Goal: Information Seeking & Learning: Learn about a topic

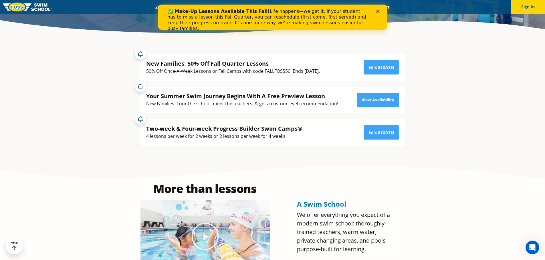
click at [50, 170] on section "More than lessons A Swim School We offer everything you expect of a modern swim…" at bounding box center [272, 228] width 545 height 136
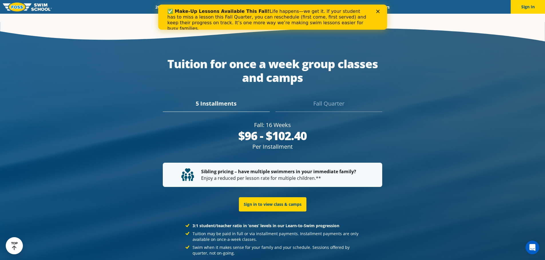
scroll to position [1078, 0]
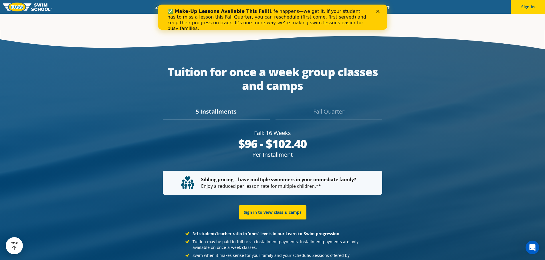
click at [334, 107] on div "Fall Quarter" at bounding box center [328, 113] width 107 height 13
click at [211, 107] on div "5 Installments" at bounding box center [216, 113] width 107 height 13
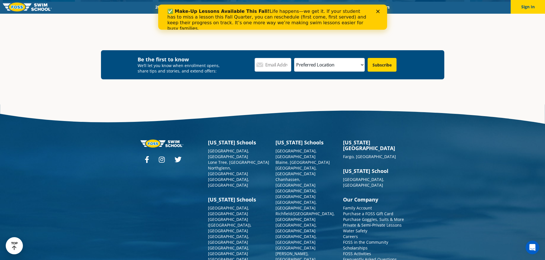
scroll to position [2121, 0]
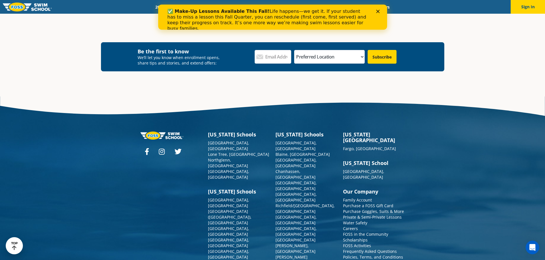
click at [17, 7] on img at bounding box center [27, 7] width 49 height 9
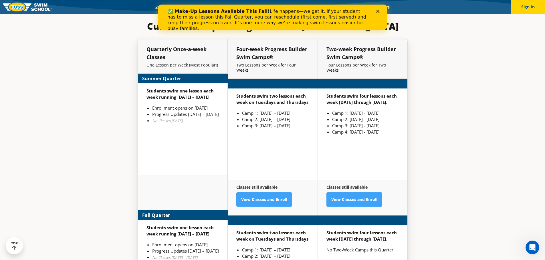
click at [377, 9] on div "✅ Make-Up Lessons Available This Fall! Life happens—we get it. If your student …" at bounding box center [272, 20] width 210 height 26
click at [377, 11] on polygon "Close" at bounding box center [377, 11] width 3 height 3
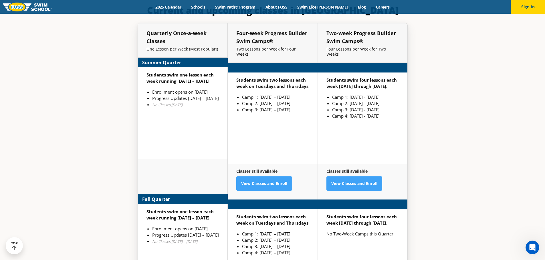
scroll to position [1398, 0]
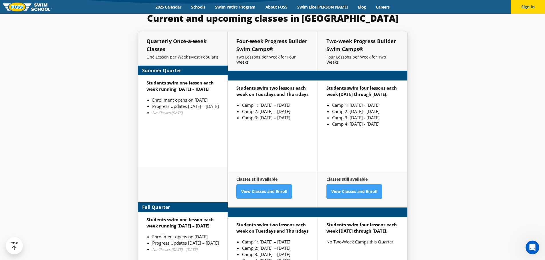
click at [248, 7] on link "Swim Path® Program" at bounding box center [235, 6] width 50 height 5
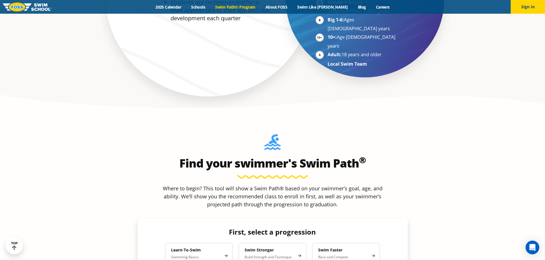
scroll to position [441, 0]
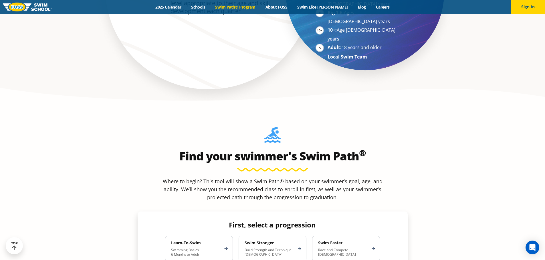
click at [210, 248] on p "Swimming Basics 6 Months to Adult" at bounding box center [196, 252] width 50 height 9
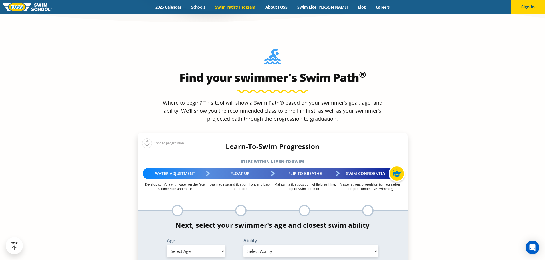
scroll to position [555, 0]
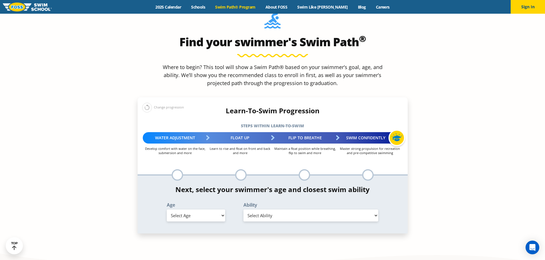
click at [193, 210] on select "Select Age 6 months - 1 year 1 year 2 years 3 years 4 years 5 years 6 years 7 y…" at bounding box center [196, 216] width 58 height 12
select select "adult-18-years-"
click at [167, 210] on select "Select Age 6 months - 1 year 1 year 2 years 3 years 4 years 5 years 6 years 7 y…" at bounding box center [196, 216] width 58 height 12
click at [285, 210] on select "Select Ability First in-water experience When in the water reliant on a life ja…" at bounding box center [310, 216] width 135 height 12
click at [243, 210] on select "Select Ability First in-water experience When in the water reliant on a life ja…" at bounding box center [310, 216] width 135 height 12
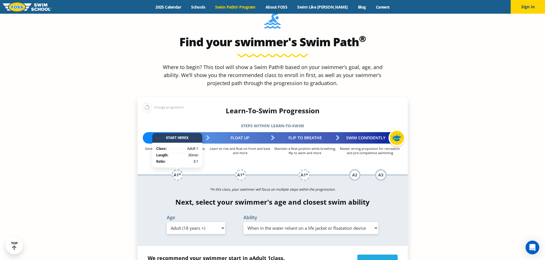
click at [293, 222] on select "Select Ability First in-water experience When in the water reliant on a life ja…" at bounding box center [310, 228] width 135 height 12
click at [243, 222] on select "Select Ability First in-water experience When in the water reliant on a life ja…" at bounding box center [310, 228] width 135 height 12
click at [296, 222] on select "Select Ability First in-water experience When in the water reliant on a life ja…" at bounding box center [310, 228] width 135 height 12
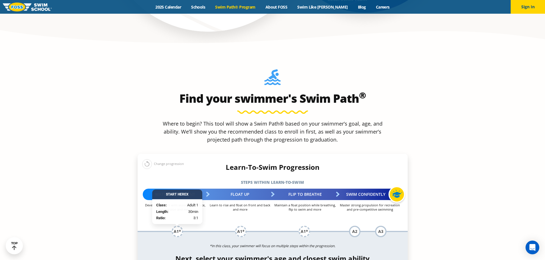
scroll to position [498, 0]
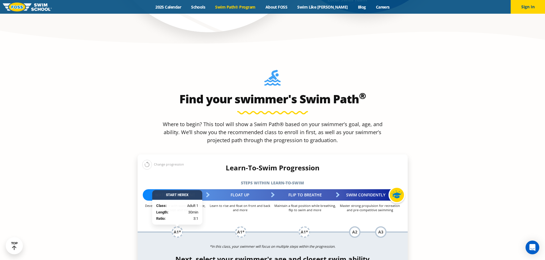
select select "adult-18-years--uncomfortable-putting-face-in-the-water-andor-getting-water-on-…"
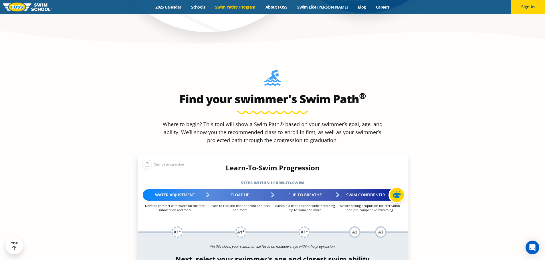
click at [410, 67] on div "Find your swimmer's Swim Path ® Where to begin? This tool will show a Swim Path…" at bounding box center [273, 225] width 276 height 317
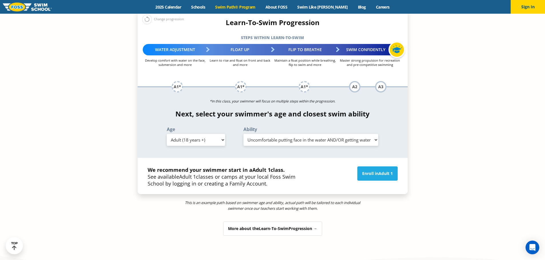
scroll to position [698, 0]
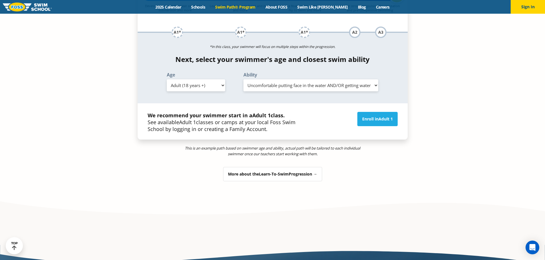
click at [312, 167] on div "More about the Learn-To-Swim Progression →" at bounding box center [272, 174] width 99 height 14
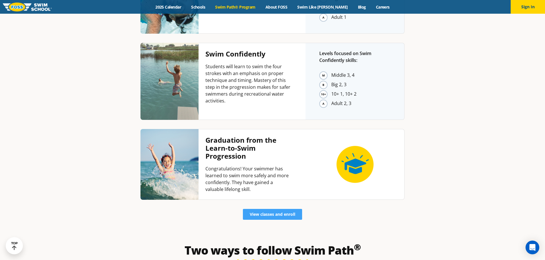
scroll to position [1622, 0]
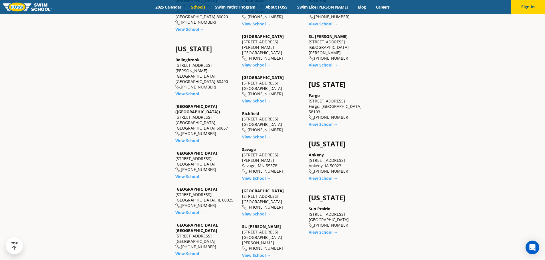
scroll to position [400, 0]
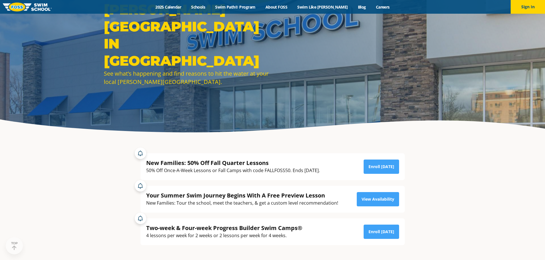
scroll to position [86, 0]
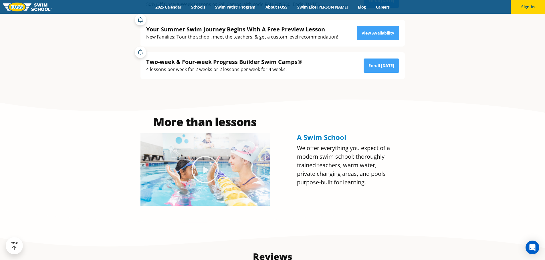
scroll to position [172, 0]
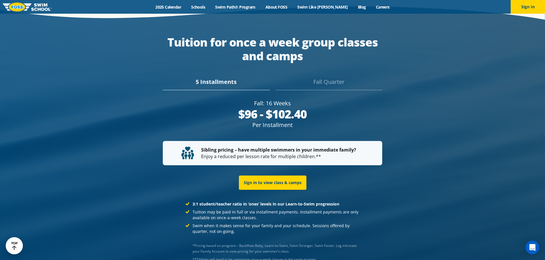
scroll to position [1115, 0]
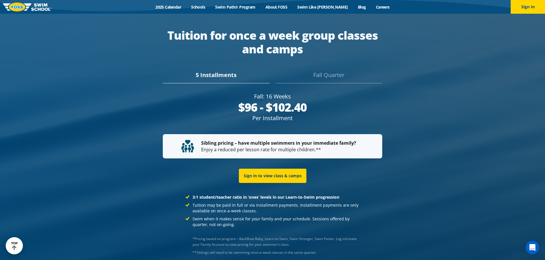
click at [355, 71] on div "Fall Quarter" at bounding box center [328, 77] width 107 height 13
click at [255, 71] on div "5 Installments" at bounding box center [216, 77] width 107 height 13
click at [337, 71] on div "Fall Quarter" at bounding box center [328, 77] width 107 height 13
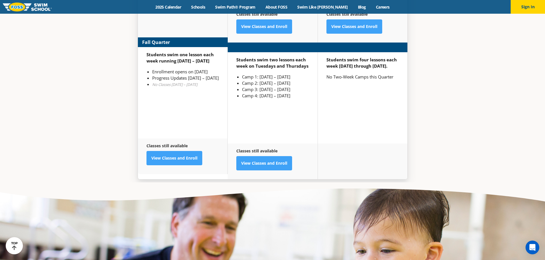
scroll to position [1637, 0]
